Goal: Task Accomplishment & Management: Complete application form

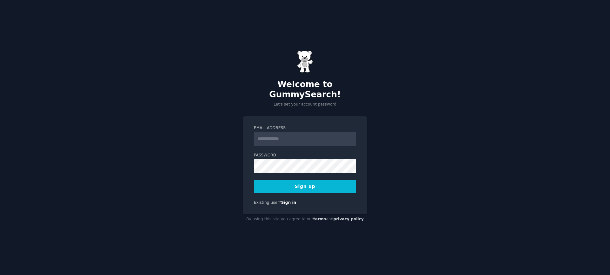
type input "*"
type input "**********"
click at [254, 180] on button "Sign up" at bounding box center [305, 186] width 102 height 13
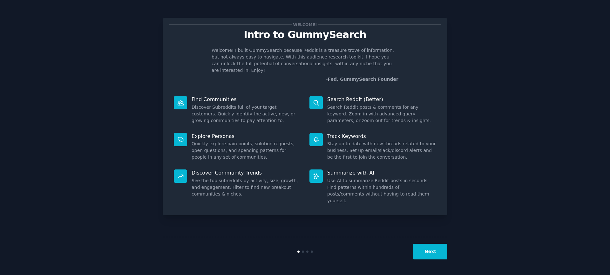
click at [435, 252] on button "Next" at bounding box center [431, 252] width 34 height 16
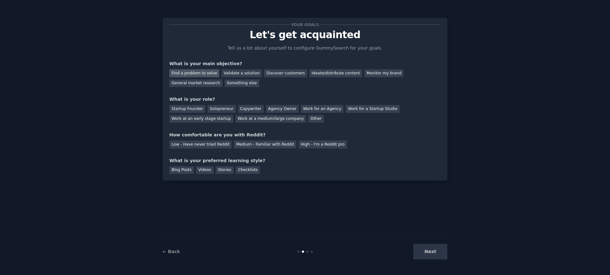
click at [209, 75] on div "Find a problem to solve" at bounding box center [194, 73] width 50 height 8
click at [192, 109] on div "Startup Founder" at bounding box center [187, 109] width 36 height 8
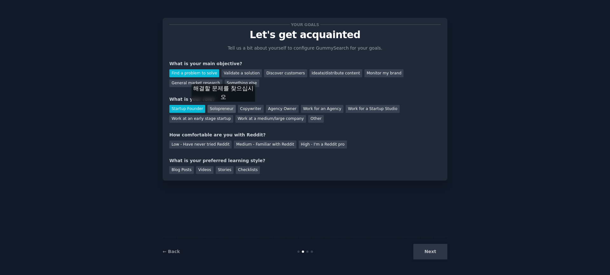
click at [224, 108] on div "Solopreneur" at bounding box center [222, 109] width 28 height 8
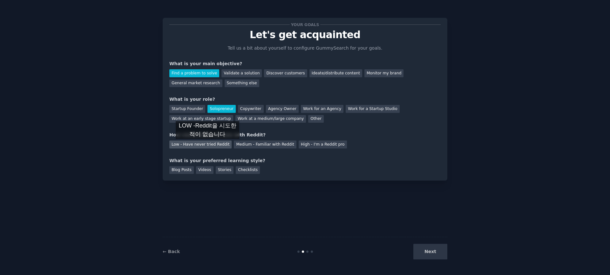
click at [208, 145] on div "Low - Have never tried Reddit" at bounding box center [200, 145] width 62 height 8
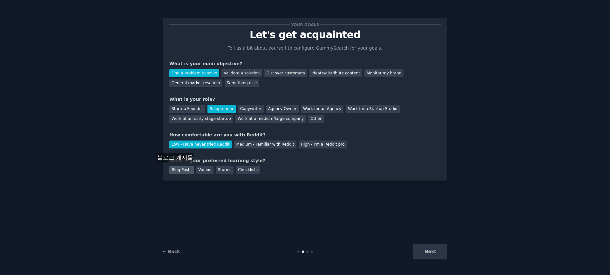
click at [176, 169] on div "Blog Posts" at bounding box center [181, 170] width 24 height 8
click at [430, 255] on button "Next" at bounding box center [431, 252] width 34 height 16
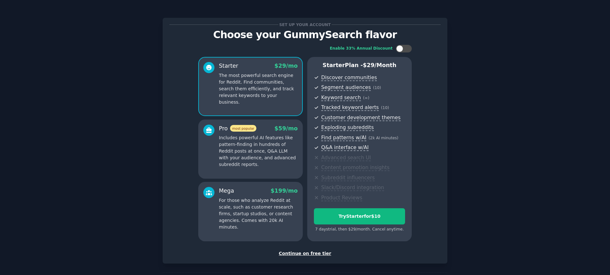
click at [507, 59] on div "Set up your account Choose your GummySearch flavor Enable 33% Annual Discount S…" at bounding box center [305, 151] width 593 height 284
click at [316, 252] on div "Continue on free tier" at bounding box center [305, 253] width 272 height 7
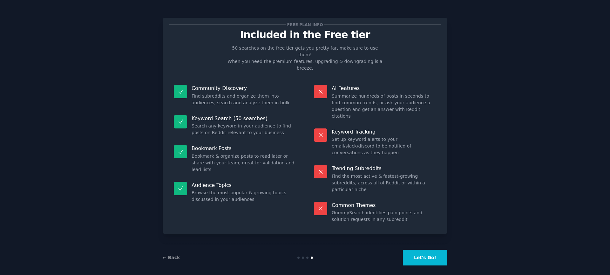
click at [429, 250] on button "Let's Go!" at bounding box center [425, 258] width 45 height 16
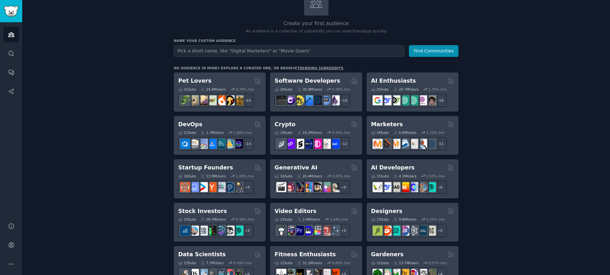
scroll to position [82, 0]
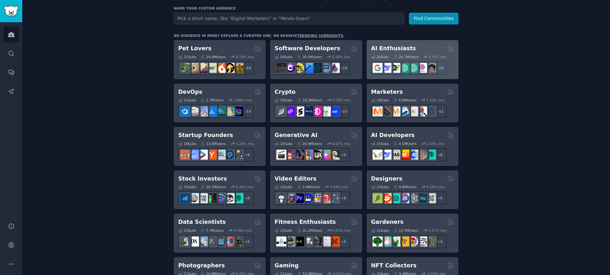
click at [425, 51] on div "AI Enthusiasts" at bounding box center [412, 49] width 83 height 8
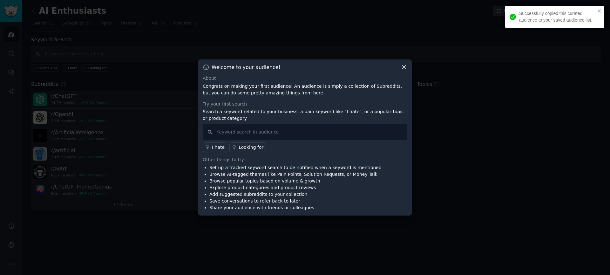
click at [403, 67] on icon at bounding box center [404, 67] width 3 height 3
